Goal: Information Seeking & Learning: Learn about a topic

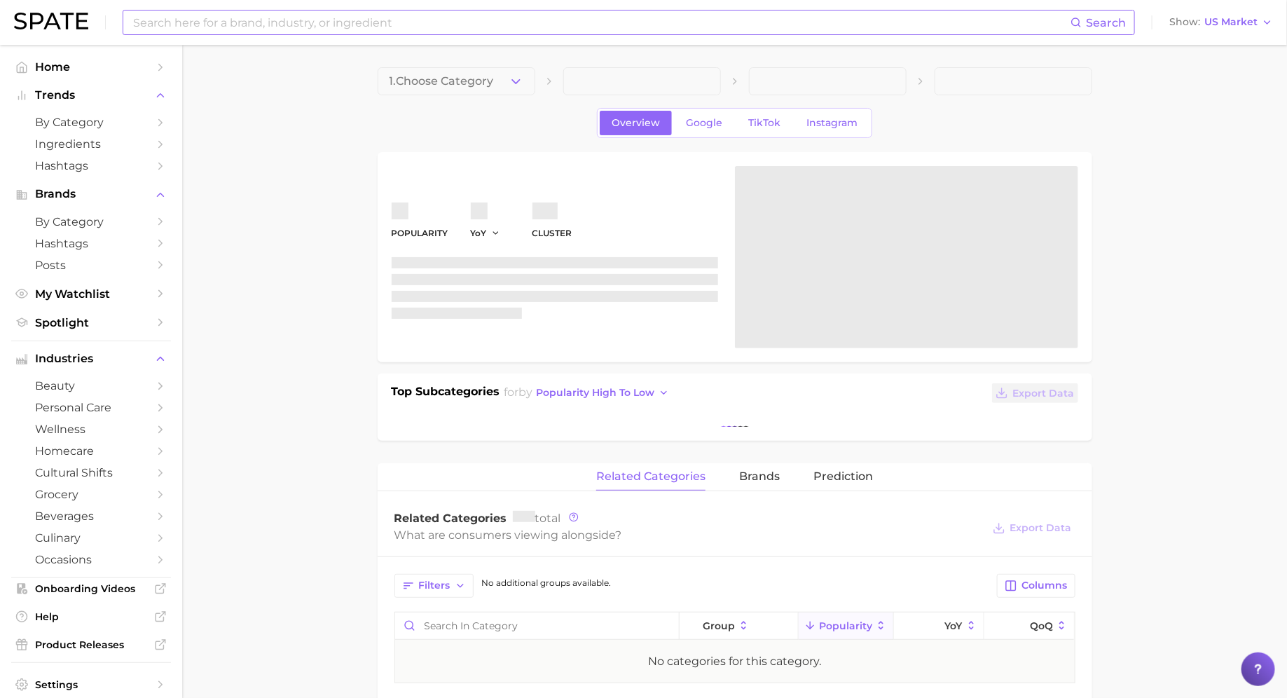
click at [478, 18] on input at bounding box center [601, 23] width 939 height 24
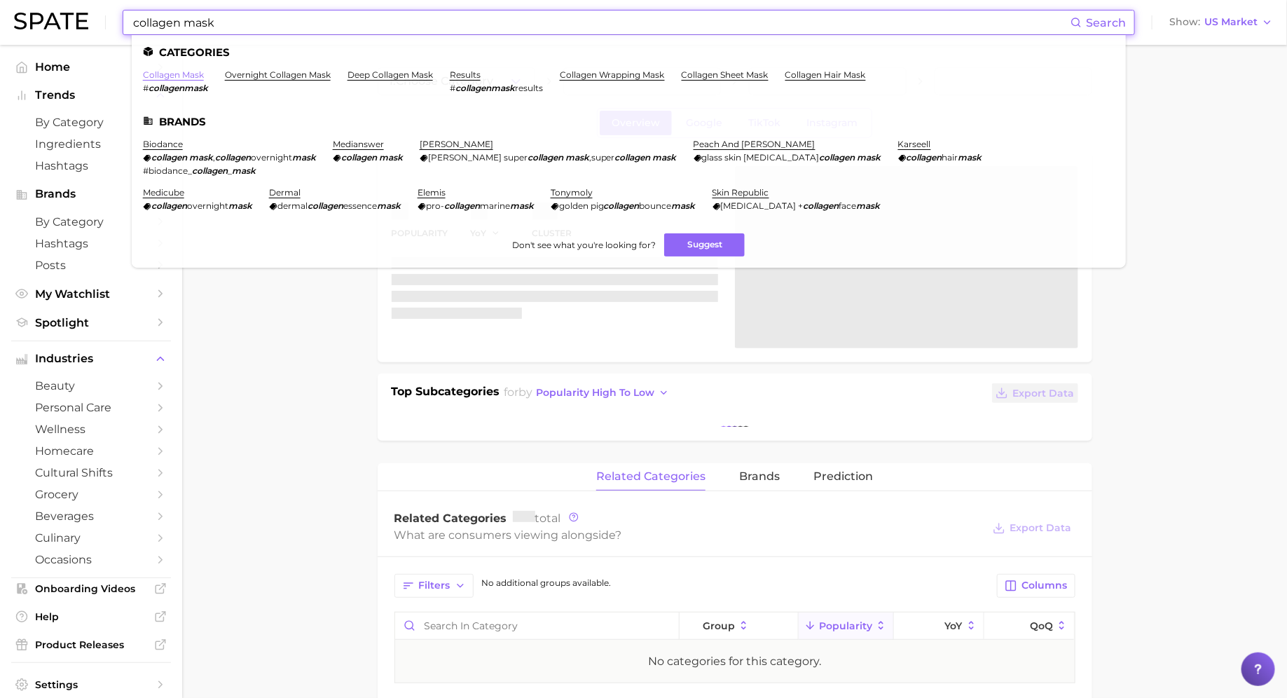
type input "collagen mask"
click at [165, 72] on link "collagen mask" at bounding box center [173, 74] width 61 height 11
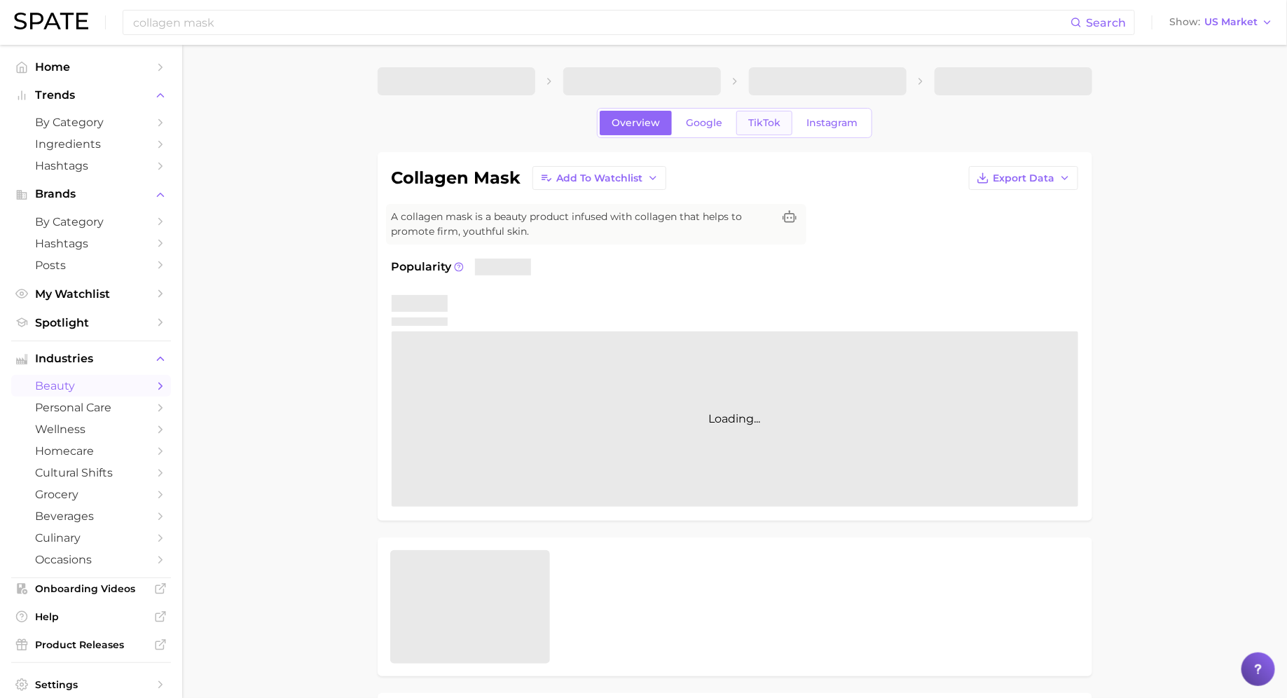
click at [772, 113] on link "TikTok" at bounding box center [765, 123] width 56 height 25
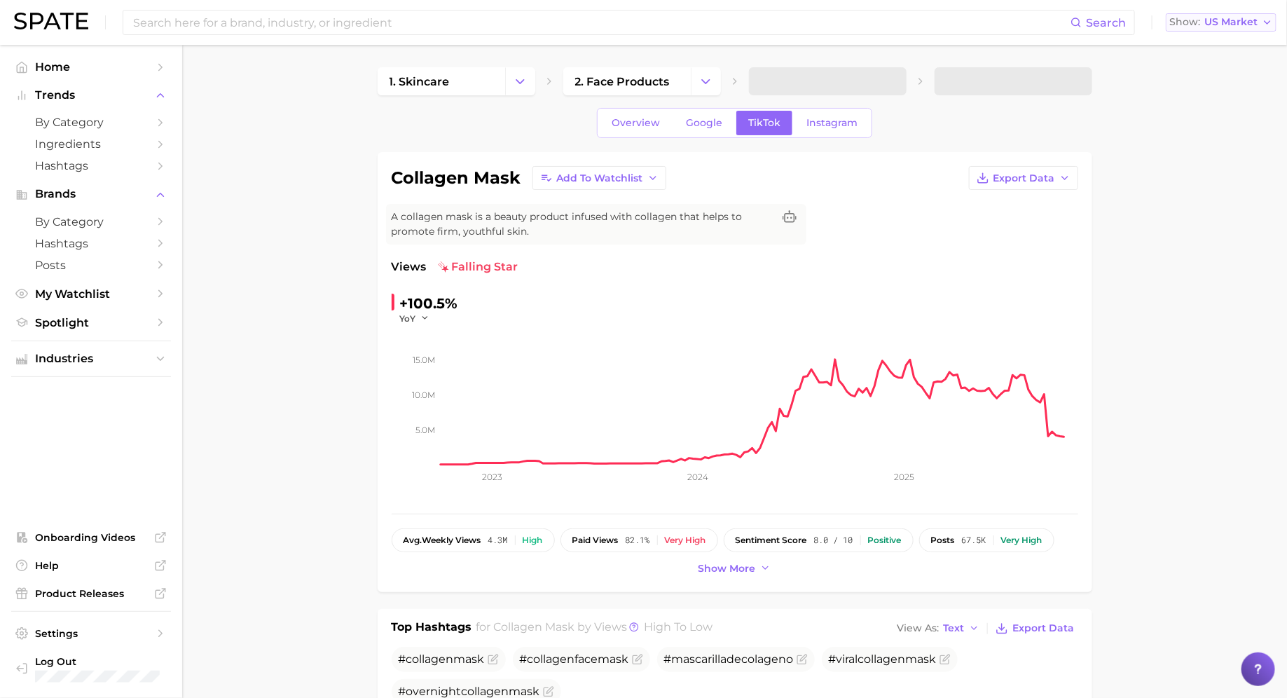
click at [1206, 20] on span "US Market" at bounding box center [1231, 22] width 53 height 8
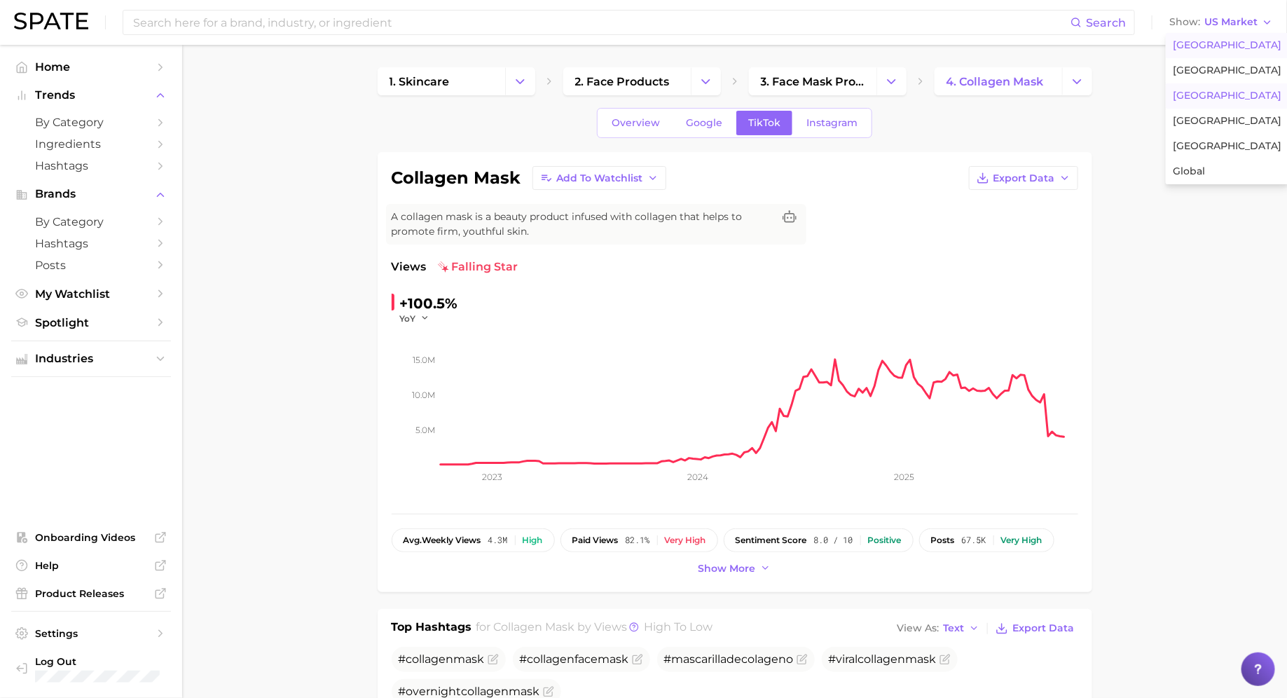
click at [1212, 90] on button "[GEOGRAPHIC_DATA]" at bounding box center [1227, 95] width 123 height 25
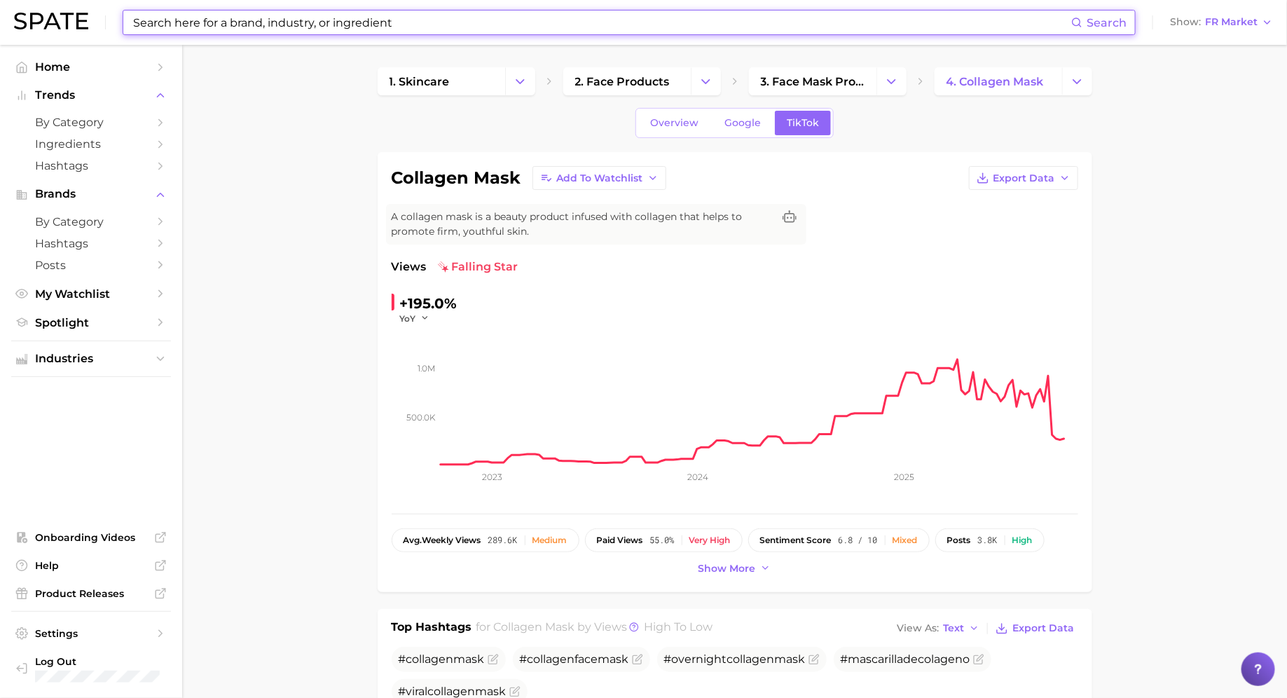
click at [364, 29] on input at bounding box center [602, 23] width 940 height 24
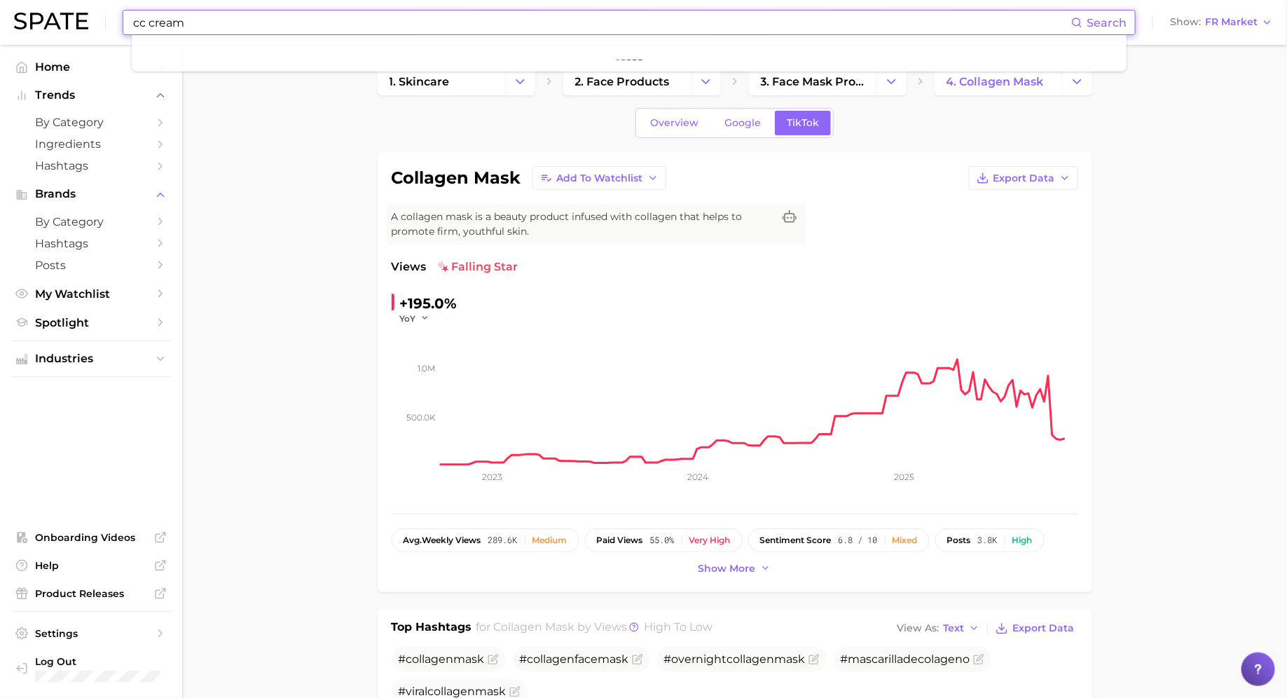
type input "cc cream"
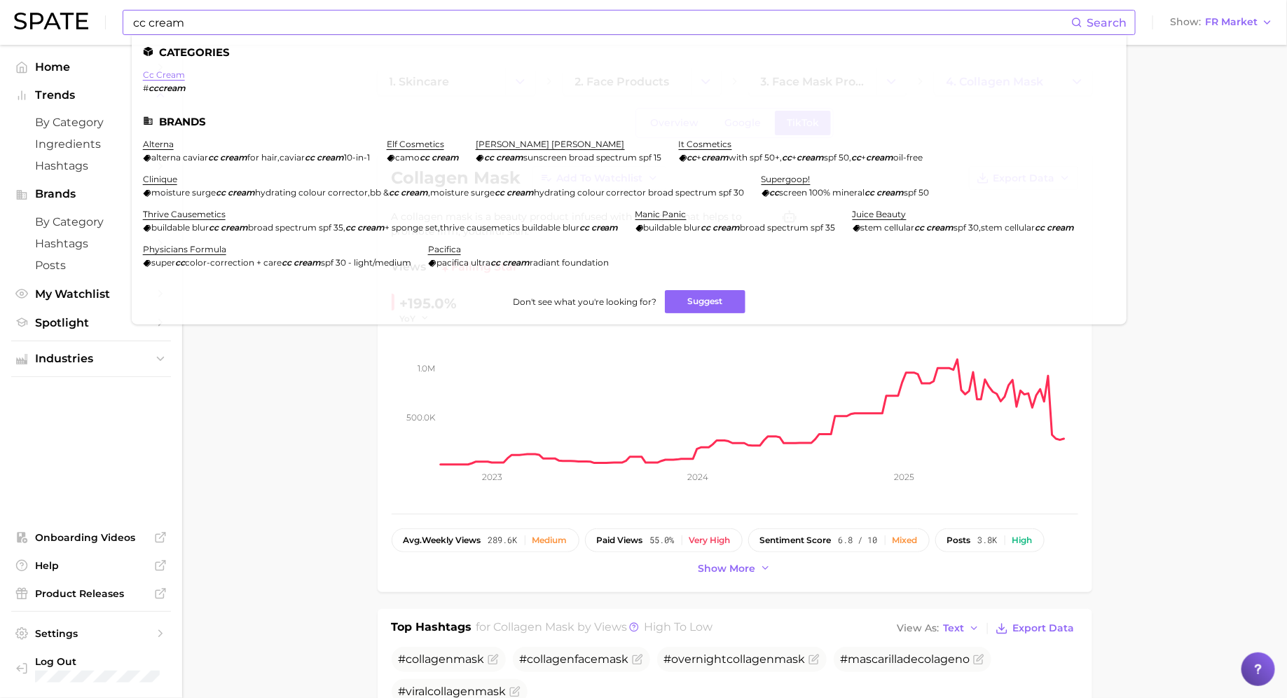
click at [172, 76] on link "cc cream" at bounding box center [164, 74] width 42 height 11
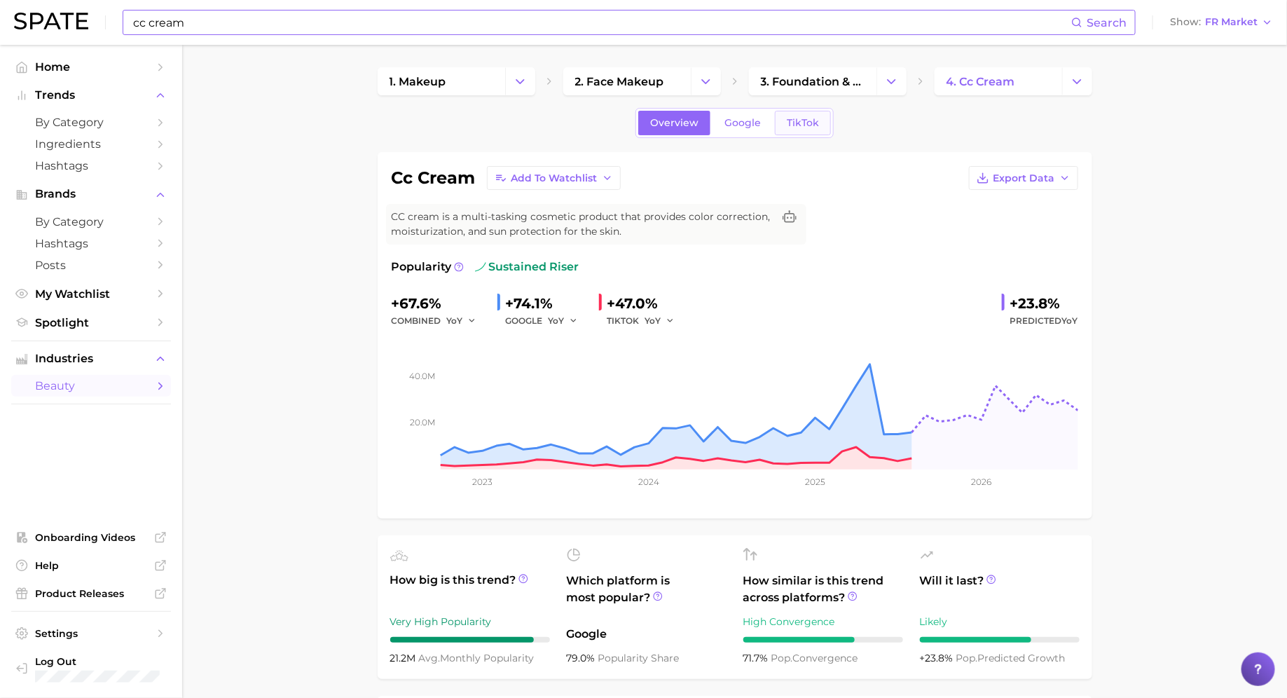
click at [799, 121] on span "TikTok" at bounding box center [803, 123] width 32 height 12
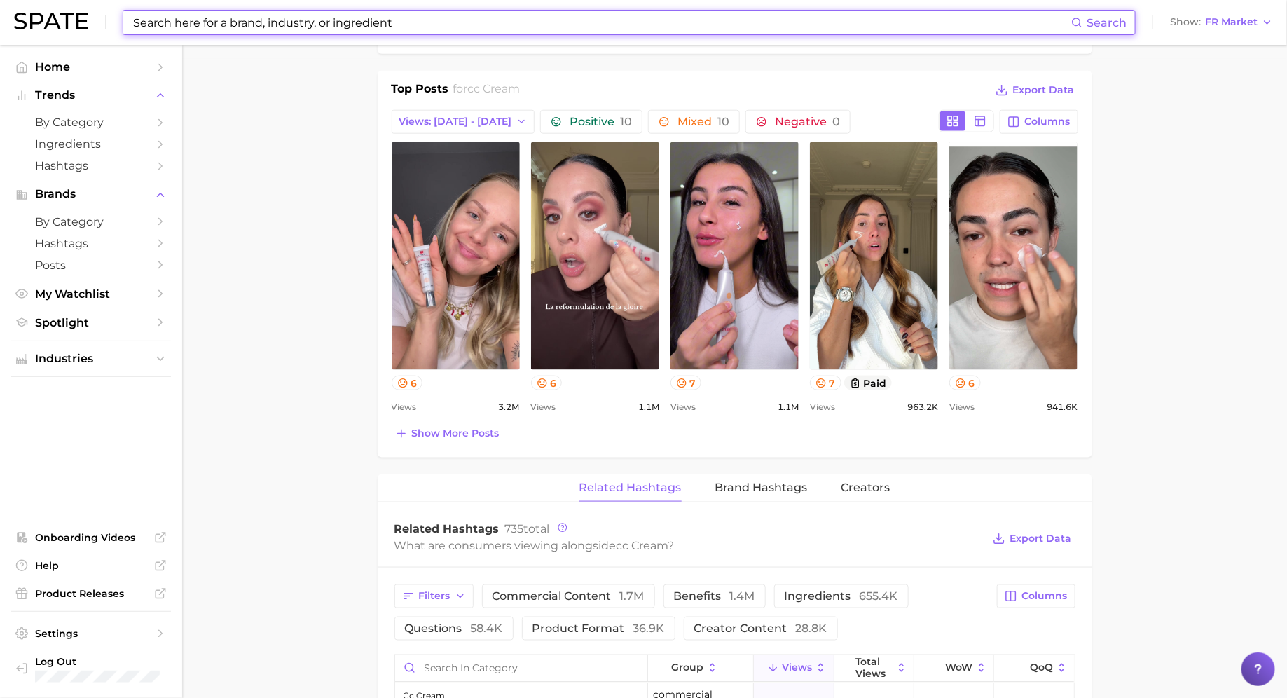
scroll to position [640, 0]
click at [469, 432] on span "Show more posts" at bounding box center [456, 433] width 88 height 12
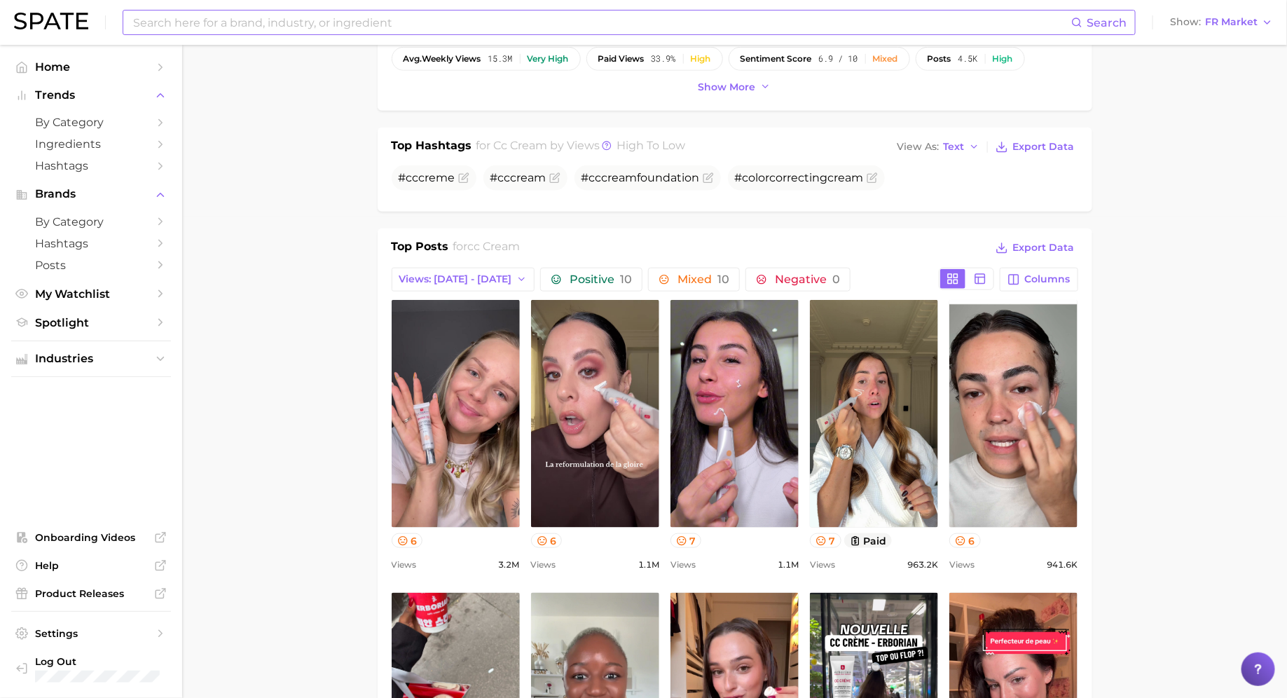
scroll to position [0, 0]
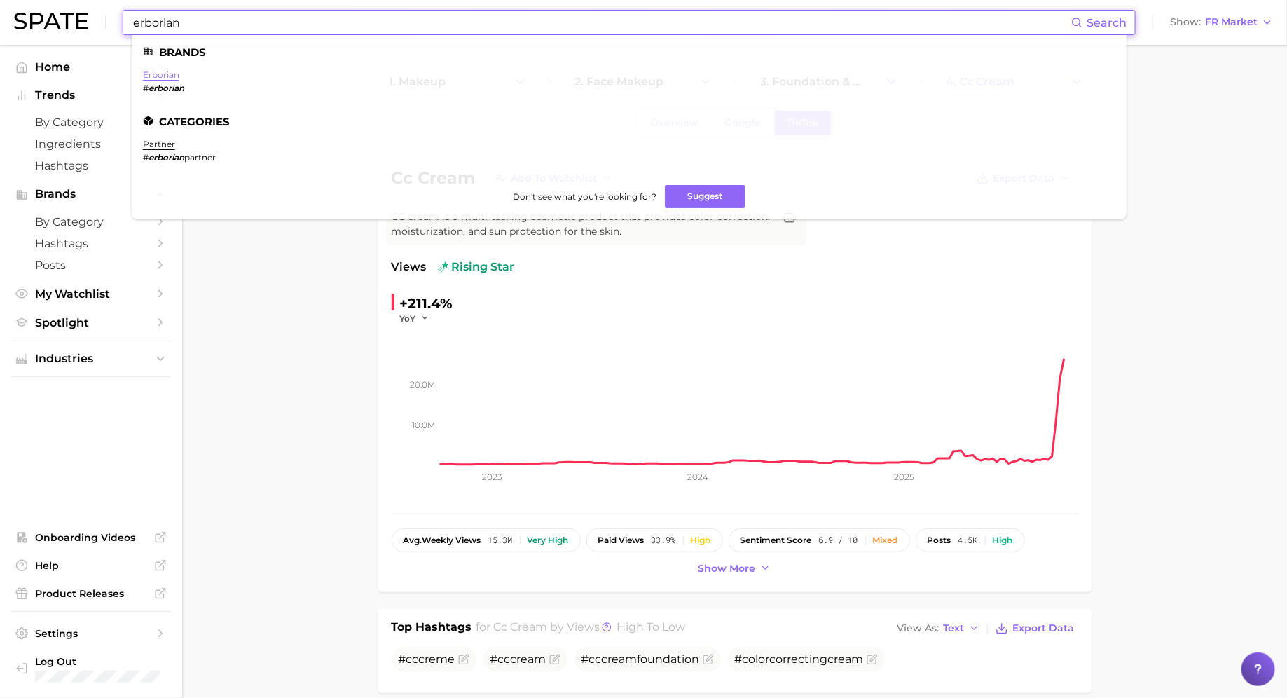
type input "erborian"
click at [151, 79] on link "erborian" at bounding box center [161, 74] width 36 height 11
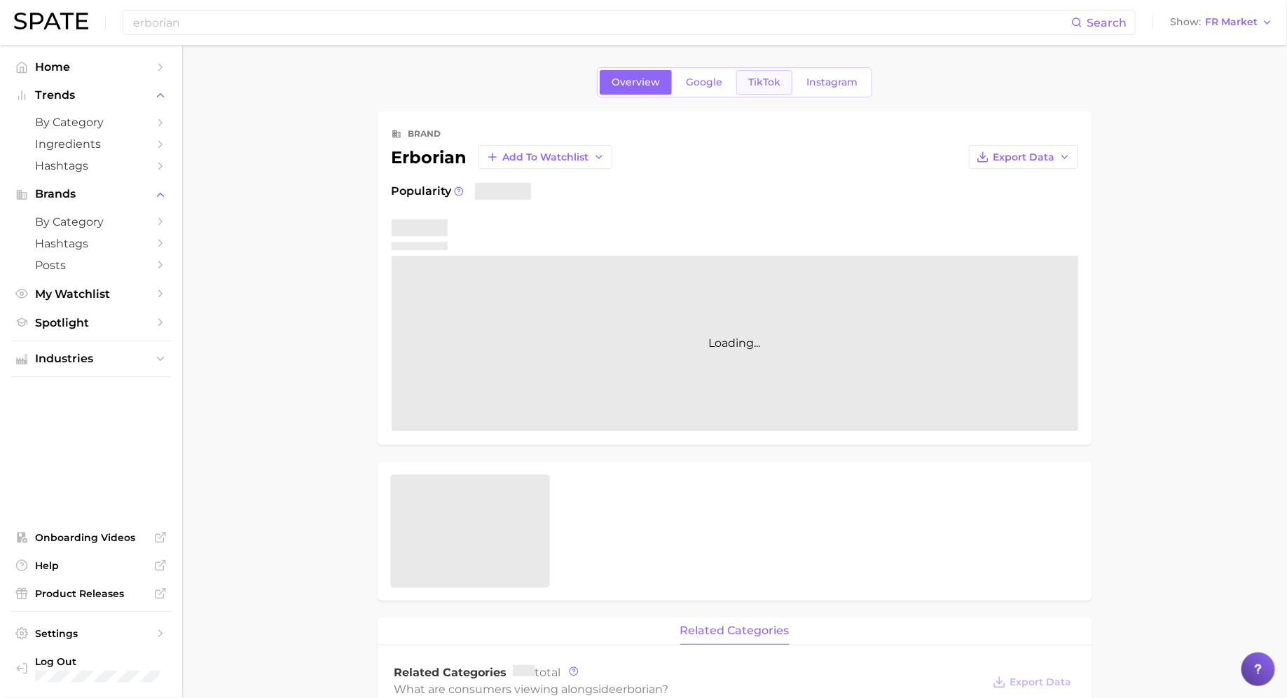
click at [764, 87] on span "TikTok" at bounding box center [764, 82] width 32 height 12
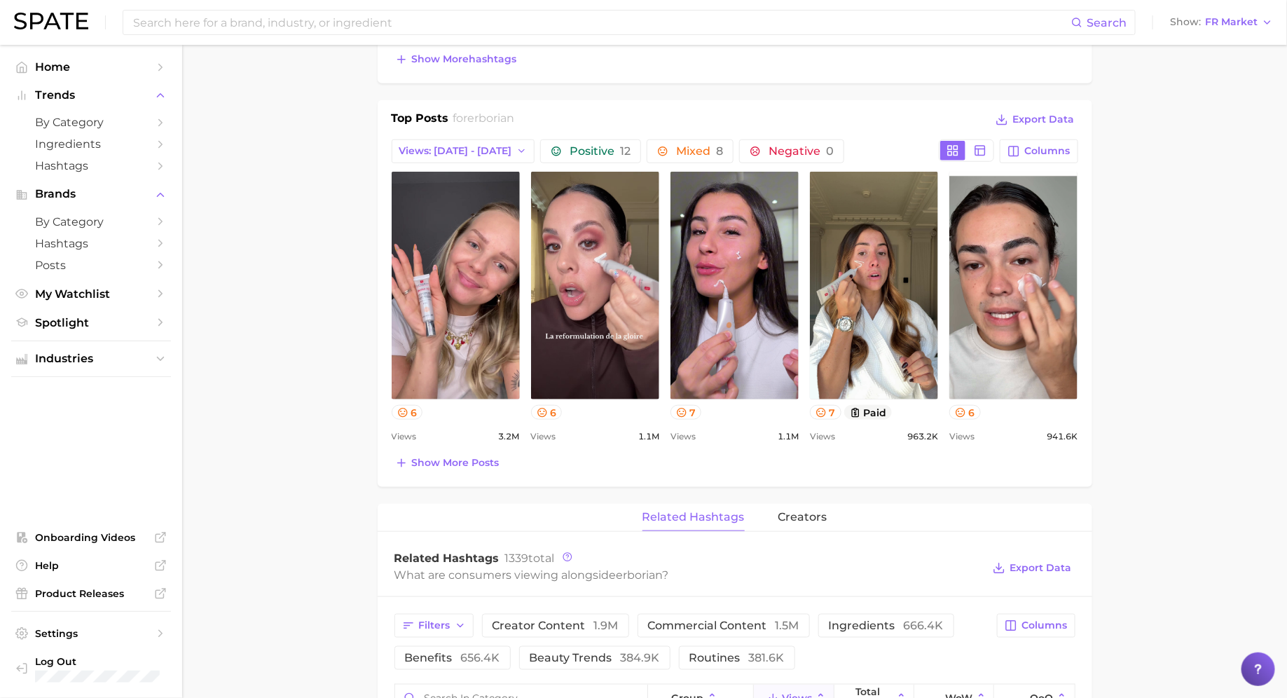
scroll to position [578, 0]
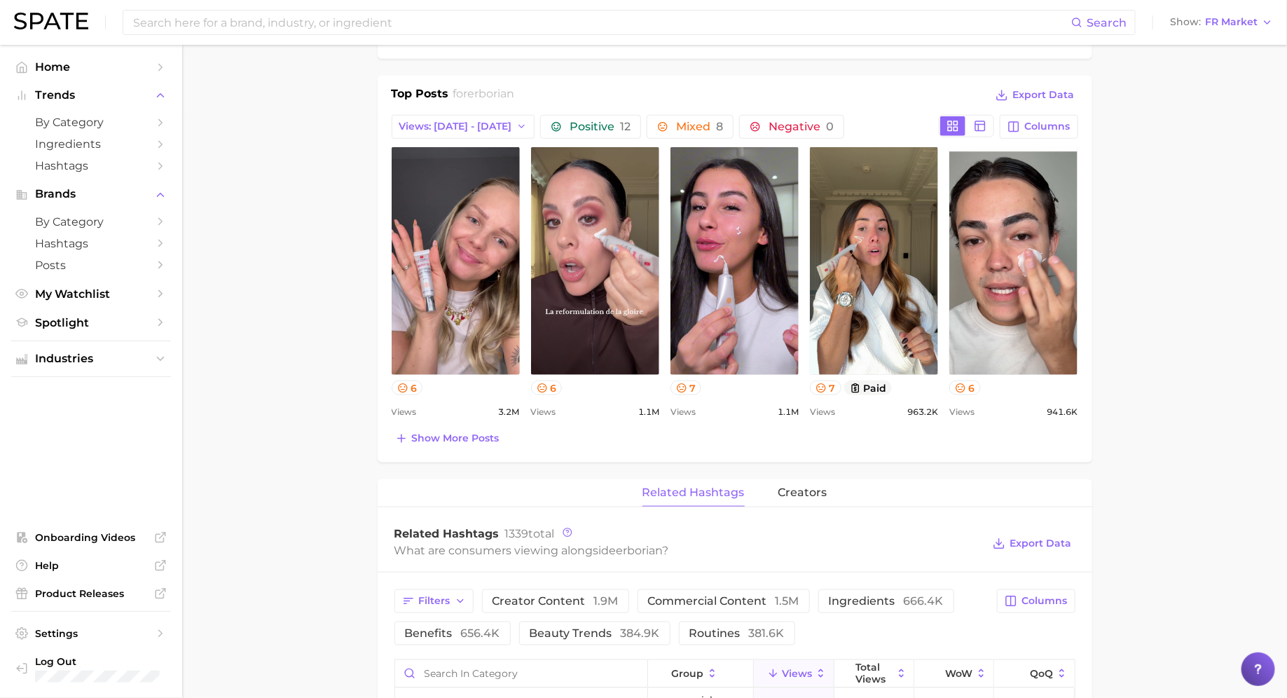
click at [482, 435] on span "Show more posts" at bounding box center [456, 438] width 88 height 12
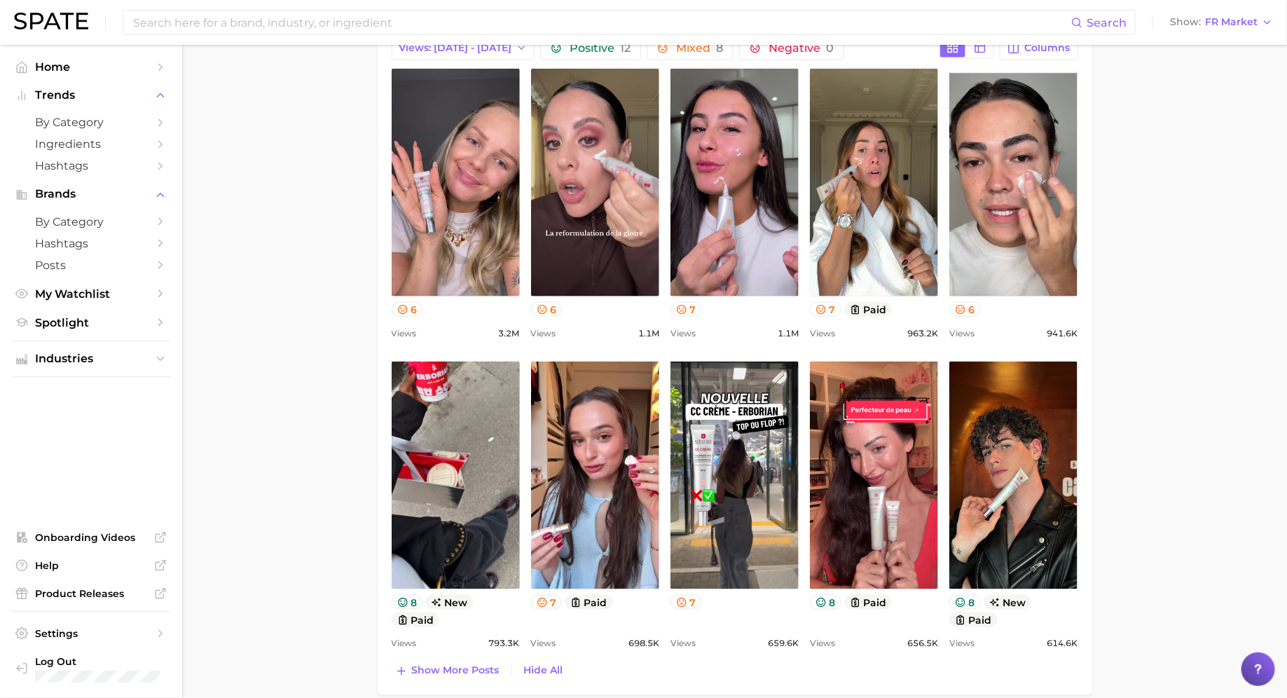
scroll to position [604, 0]
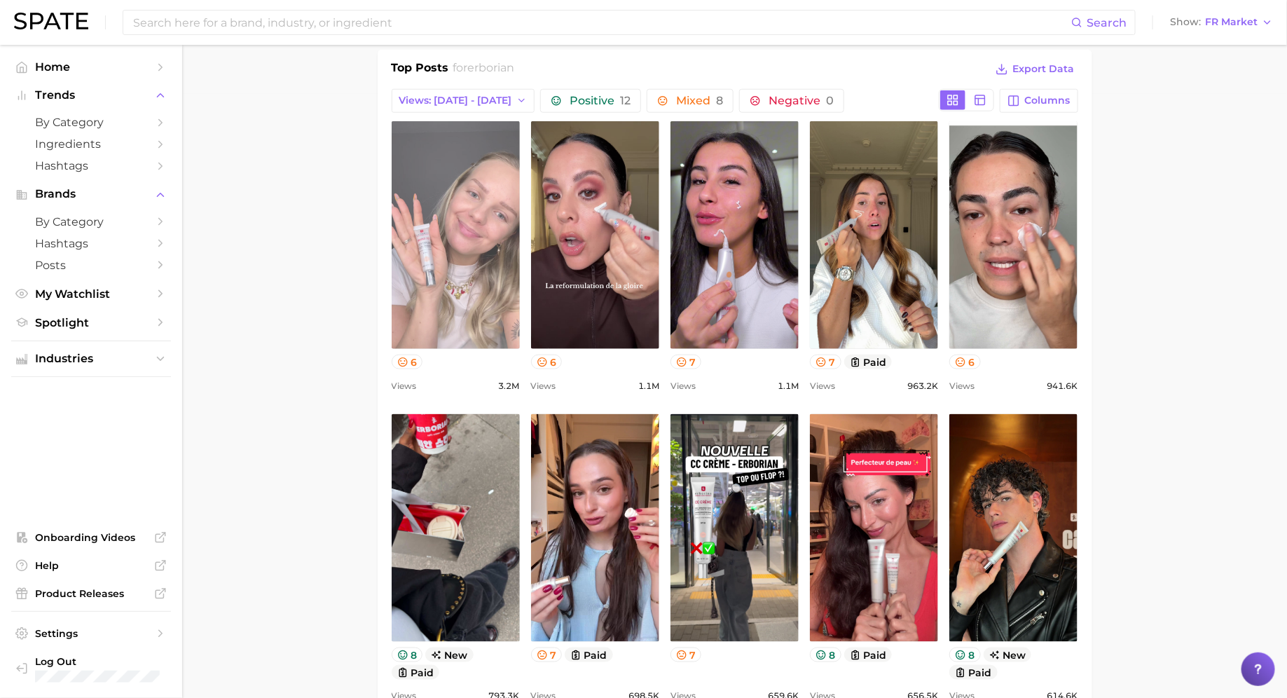
click at [437, 248] on link "view post on TikTok" at bounding box center [456, 235] width 128 height 228
